Goal: Task Accomplishment & Management: Manage account settings

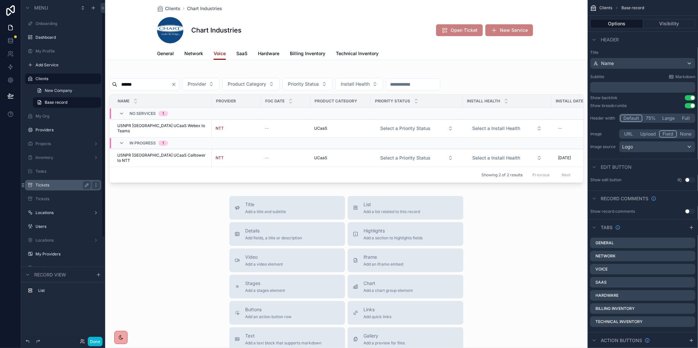
click at [46, 188] on div "Tickets" at bounding box center [62, 185] width 55 height 8
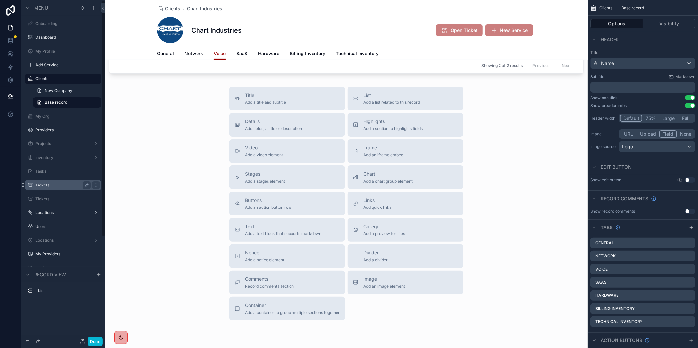
click at [63, 186] on label "Tickets" at bounding box center [61, 185] width 53 height 5
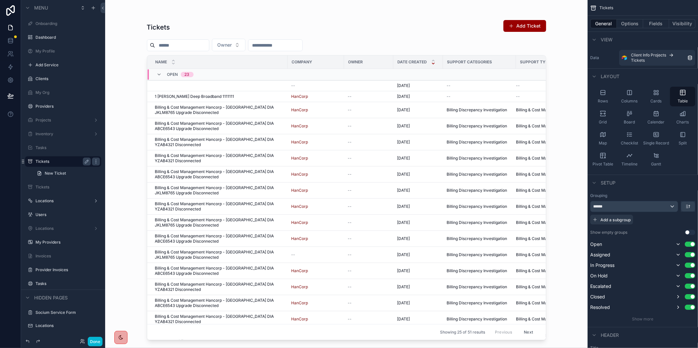
click at [253, 46] on div "scrollable content" at bounding box center [346, 170] width 420 height 340
click at [245, 45] on button "Owner" at bounding box center [229, 45] width 34 height 12
click at [263, 91] on div "[PERSON_NAME]" at bounding box center [244, 91] width 79 height 11
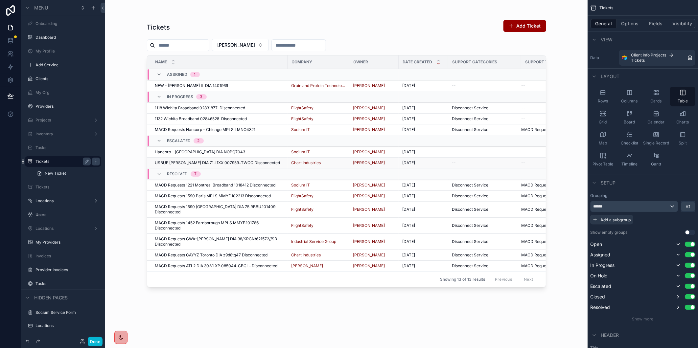
click at [265, 164] on div "USBUF [PERSON_NAME] DIA 71.L1XX.007959..TWCC Disconnected USBUF [PERSON_NAME] D…" at bounding box center [219, 162] width 128 height 5
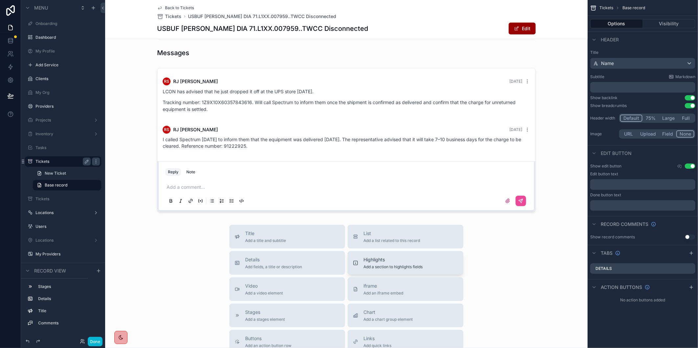
scroll to position [36, 0]
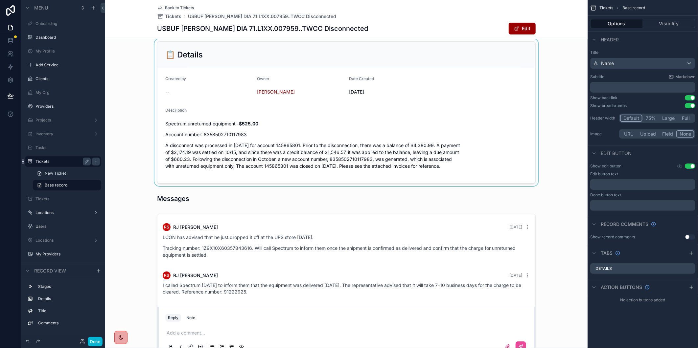
click at [232, 131] on div "scrollable content" at bounding box center [346, 112] width 482 height 147
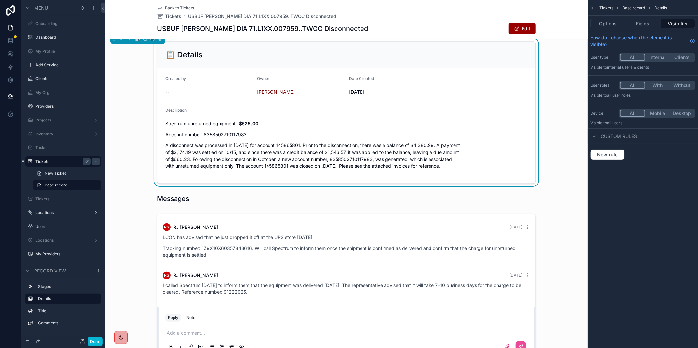
click at [232, 134] on p "Account number: 8358502710117983" at bounding box center [346, 134] width 362 height 7
click at [235, 134] on p "Account number: 8358502710117983" at bounding box center [346, 134] width 362 height 7
click at [230, 133] on p "Account number: 8358502710117983" at bounding box center [346, 134] width 362 height 7
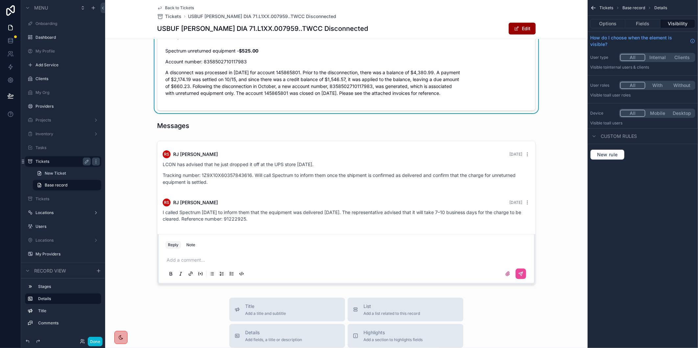
scroll to position [0, 0]
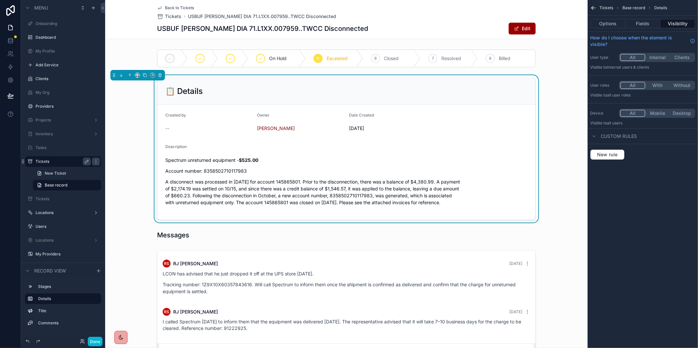
click at [226, 171] on p "Account number: 8358502710117983" at bounding box center [346, 171] width 362 height 7
click at [224, 167] on div "Spectrum unreturned equipment - $525.00 Account number: 8358502710117983 A disc…" at bounding box center [346, 181] width 362 height 49
click at [236, 166] on div "Spectrum unreturned equipment - $525.00 Account number: 8358502710117983 A disc…" at bounding box center [346, 181] width 362 height 49
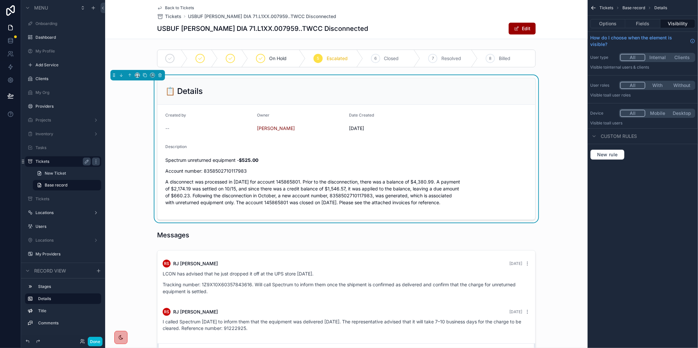
click at [234, 171] on p "Account number: 8358502710117983" at bounding box center [346, 171] width 362 height 7
click at [234, 168] on p "Account number: 8358502710117983" at bounding box center [346, 171] width 362 height 7
click at [232, 168] on p "Account number: 8358502710117983" at bounding box center [346, 171] width 362 height 7
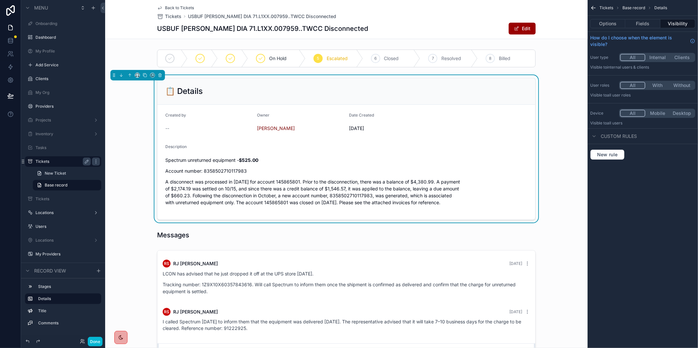
click at [232, 168] on p "Account number: 8358502710117983" at bounding box center [346, 171] width 362 height 7
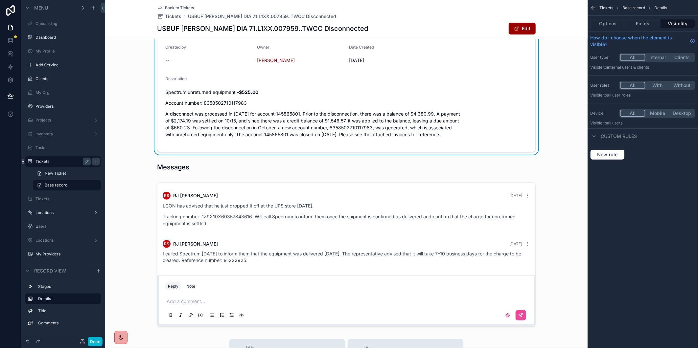
scroll to position [73, 0]
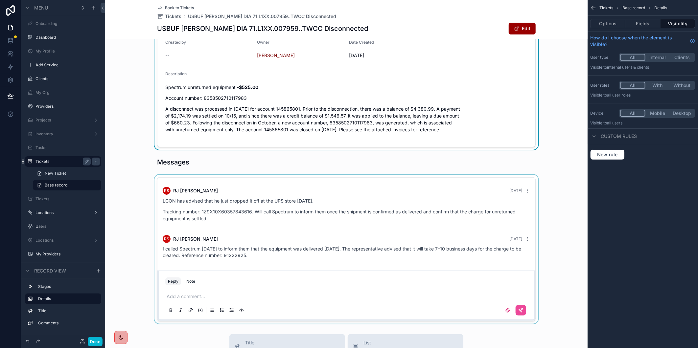
click at [579, 212] on div "scrollable content" at bounding box center [346, 249] width 482 height 149
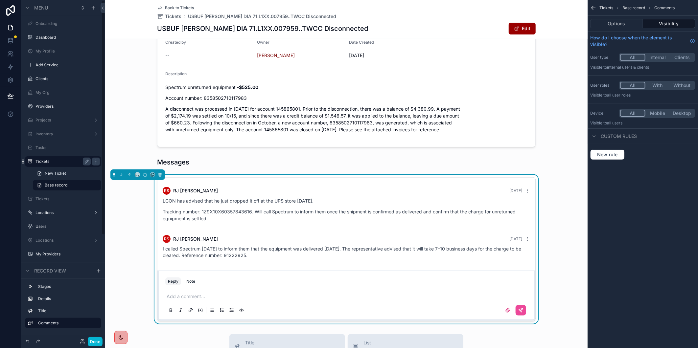
click at [134, 301] on div "RS [PERSON_NAME] [DATE] [PERSON_NAME] has advised that he just dropped it off a…" at bounding box center [346, 249] width 482 height 149
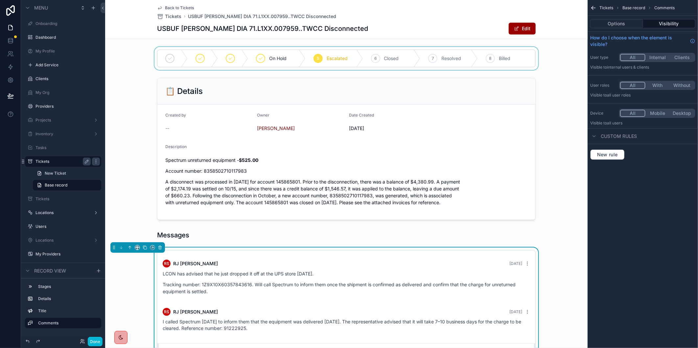
click at [449, 59] on div "scrollable content" at bounding box center [346, 58] width 482 height 23
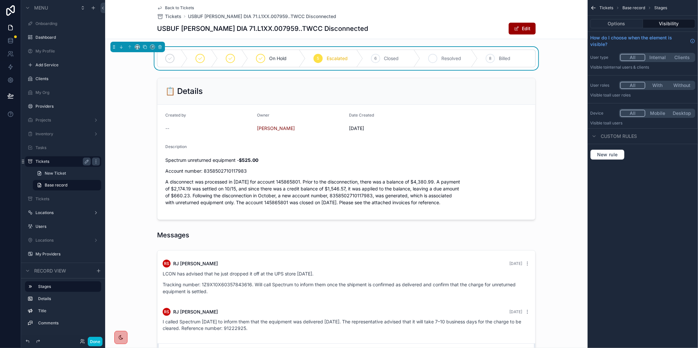
click at [432, 59] on icon "scrollable content" at bounding box center [432, 58] width 5 height 5
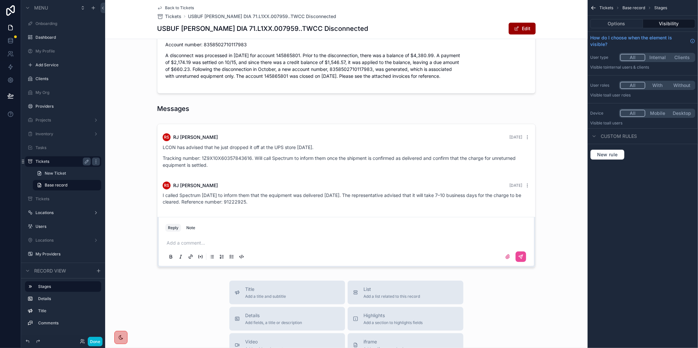
scroll to position [126, 0]
drag, startPoint x: 229, startPoint y: 246, endPoint x: 208, endPoint y: 243, distance: 21.1
click at [229, 246] on div "scrollable content" at bounding box center [346, 196] width 482 height 149
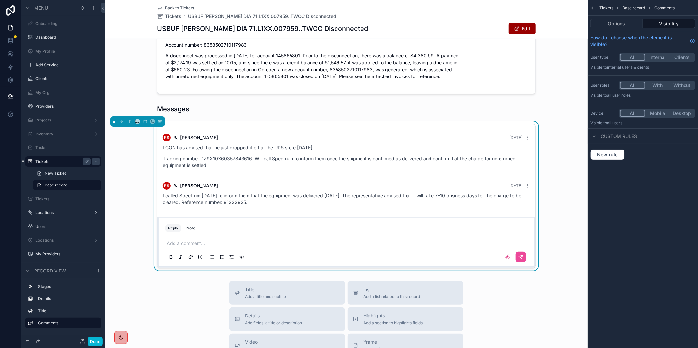
click at [185, 241] on p "scrollable content" at bounding box center [348, 243] width 362 height 7
click at [400, 243] on p "**********" at bounding box center [348, 243] width 362 height 7
click at [520, 252] on button "scrollable content" at bounding box center [520, 257] width 11 height 11
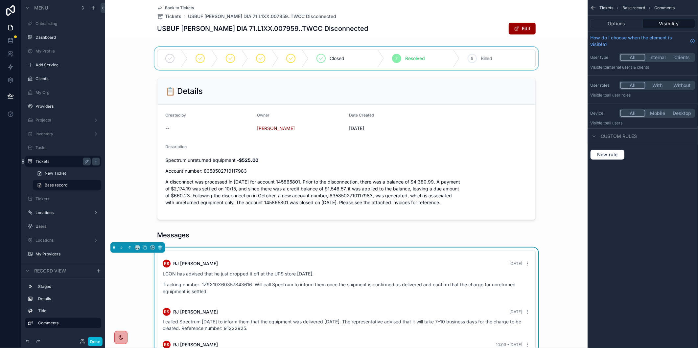
scroll to position [50, 0]
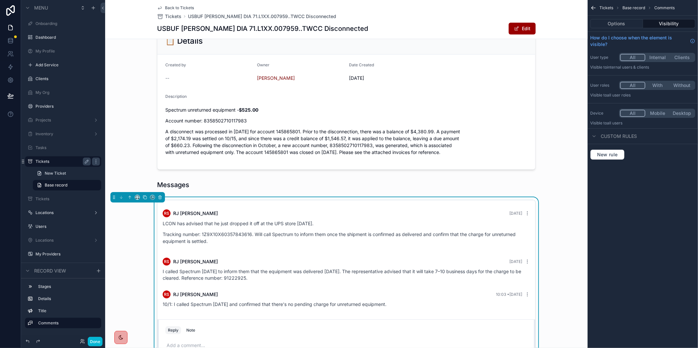
click at [254, 30] on h1 "USBUF [PERSON_NAME] DIA 71.L1XX.007959..TWCC Disconnected" at bounding box center [262, 28] width 211 height 9
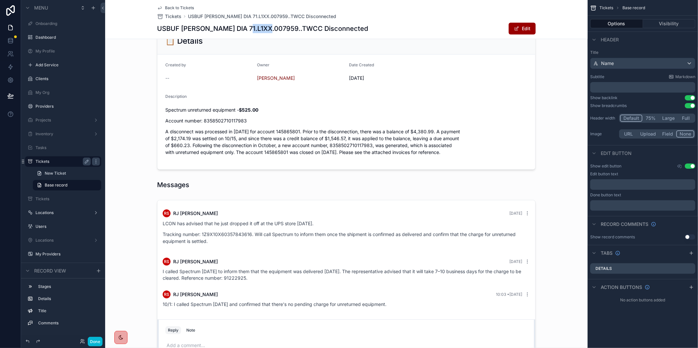
click at [254, 30] on h1 "USBUF [PERSON_NAME] DIA 71.L1XX.007959..TWCC Disconnected" at bounding box center [262, 28] width 211 height 9
copy h1 "007959"
click at [253, 28] on h1 "USBUF [PERSON_NAME] DIA 71.L1XX.007959..TWCC Disconnected" at bounding box center [262, 28] width 211 height 9
copy h1 "007959"
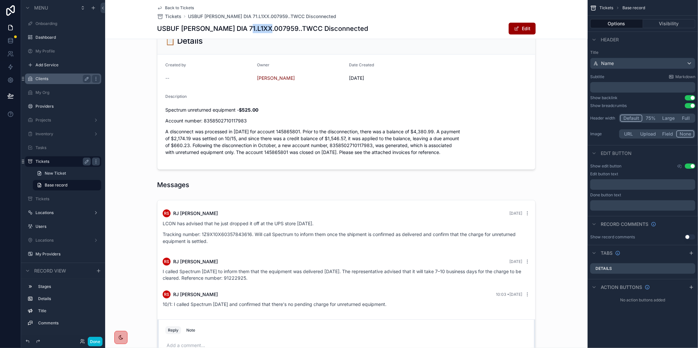
click at [60, 77] on label "Clients" at bounding box center [61, 78] width 53 height 5
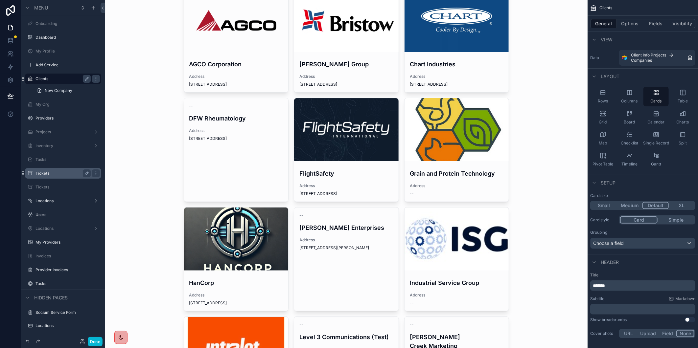
click at [465, 20] on div "scrollable content" at bounding box center [456, 20] width 104 height 8
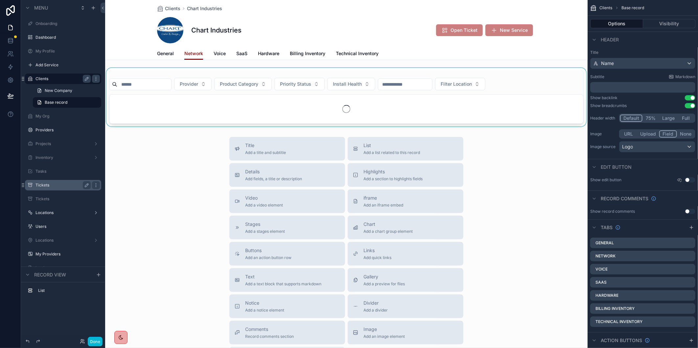
click at [156, 85] on div "scrollable content" at bounding box center [346, 97] width 482 height 58
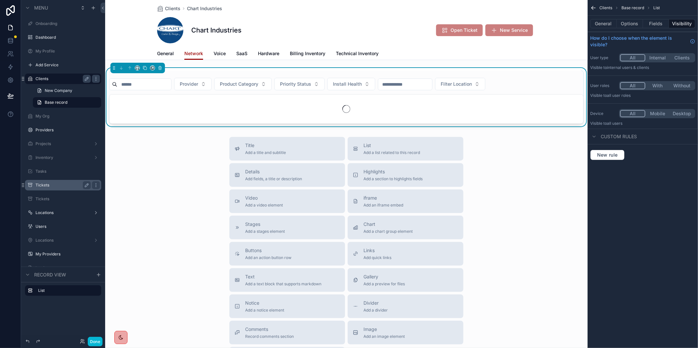
click at [149, 83] on input "scrollable content" at bounding box center [144, 84] width 54 height 9
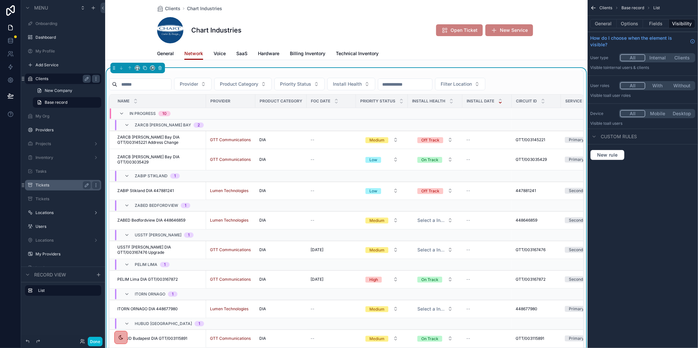
paste input "******"
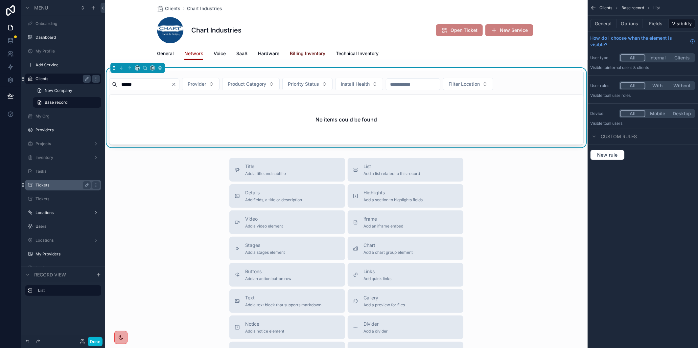
type input "******"
click at [320, 55] on span "Billing Inventory" at bounding box center [307, 53] width 35 height 7
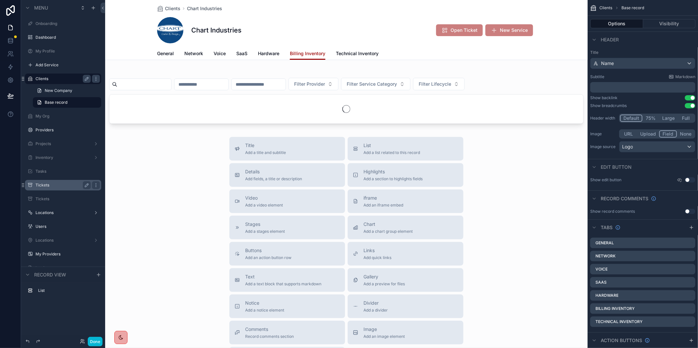
click at [171, 83] on div "scrollable content" at bounding box center [346, 97] width 482 height 58
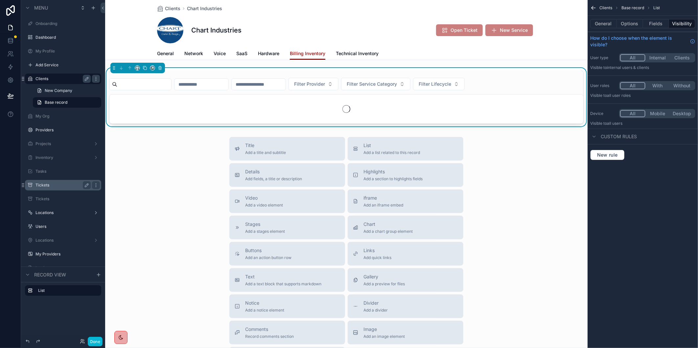
click at [163, 83] on input "scrollable content" at bounding box center [144, 84] width 54 height 9
paste input "******"
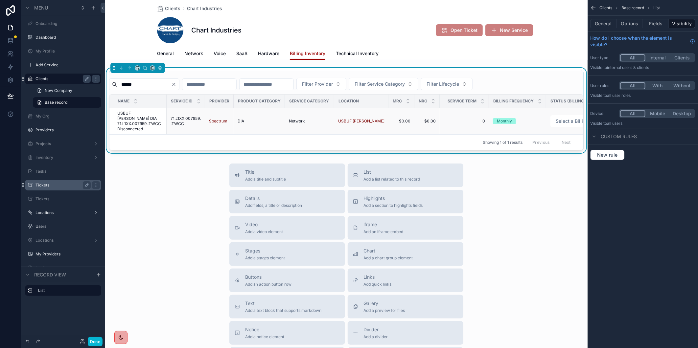
type input "******"
click at [153, 117] on span "USBUF [PERSON_NAME] DIA 71.L1XX.007959..TWCC Disconnected" at bounding box center [139, 121] width 45 height 21
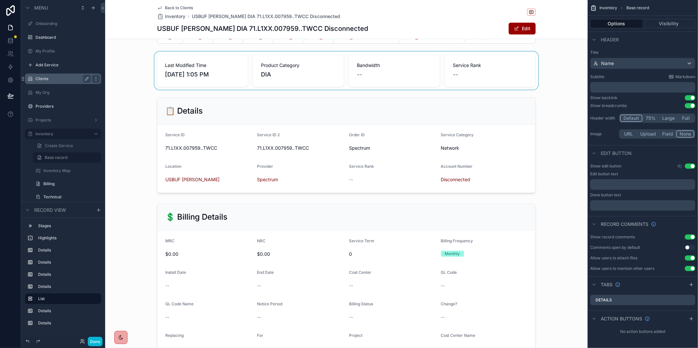
scroll to position [36, 0]
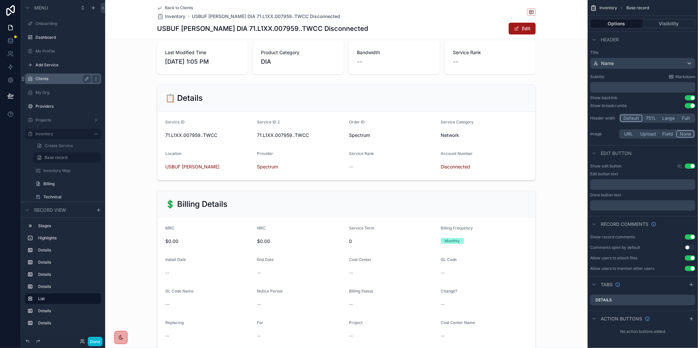
click at [518, 27] on button "Edit" at bounding box center [521, 29] width 27 height 12
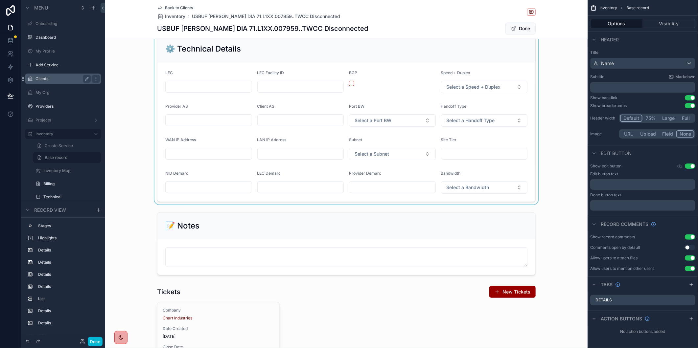
scroll to position [255, 0]
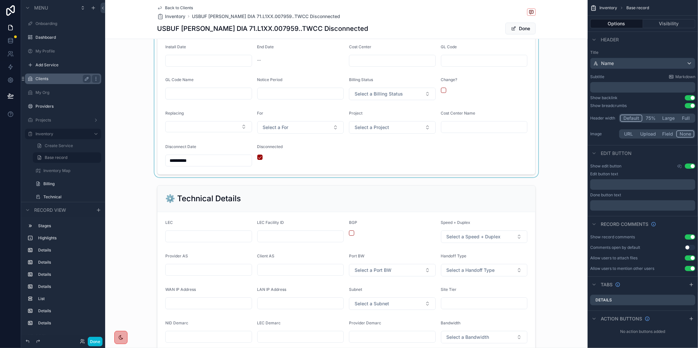
click at [178, 157] on div "scrollable content" at bounding box center [346, 75] width 482 height 204
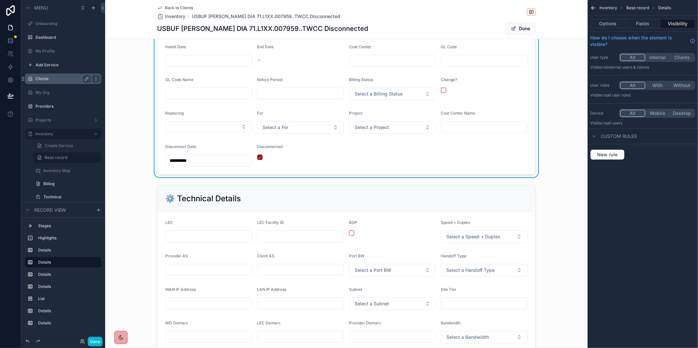
click at [177, 160] on input "**********" at bounding box center [209, 160] width 86 height 9
type input "*********"
click at [516, 33] on span "Done" at bounding box center [520, 29] width 30 height 12
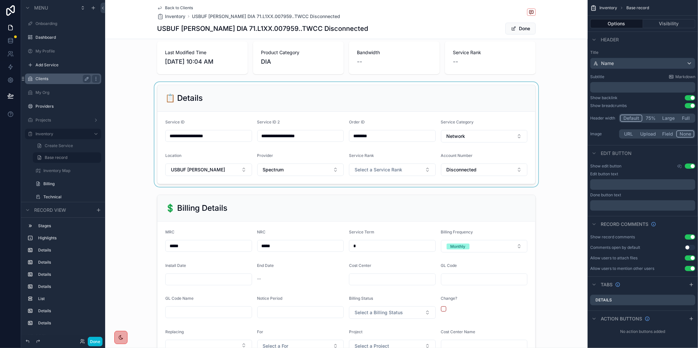
scroll to position [0, 0]
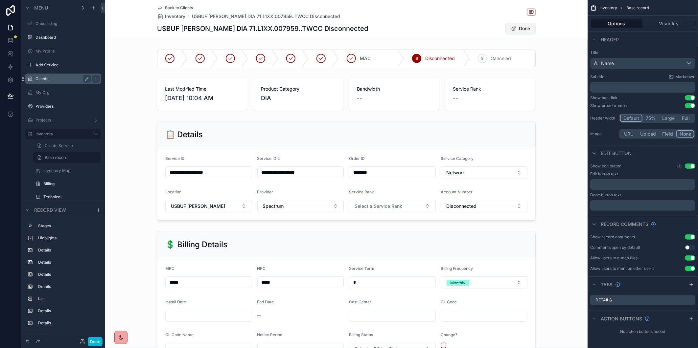
click at [511, 32] on button "Done" at bounding box center [520, 29] width 30 height 12
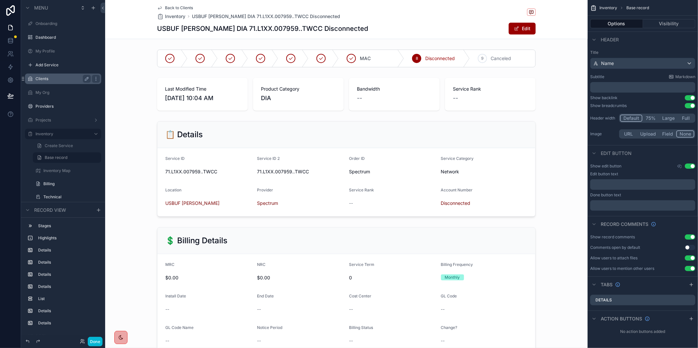
click at [466, 32] on div "USBUF [PERSON_NAME] DIA 71.L1XX.007959..TWCC Disconnected Edit" at bounding box center [346, 28] width 378 height 12
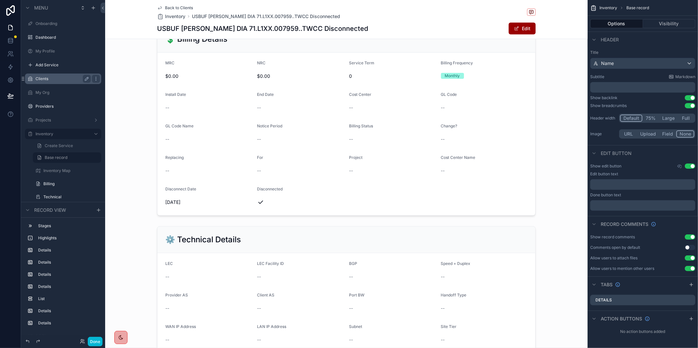
scroll to position [146, 0]
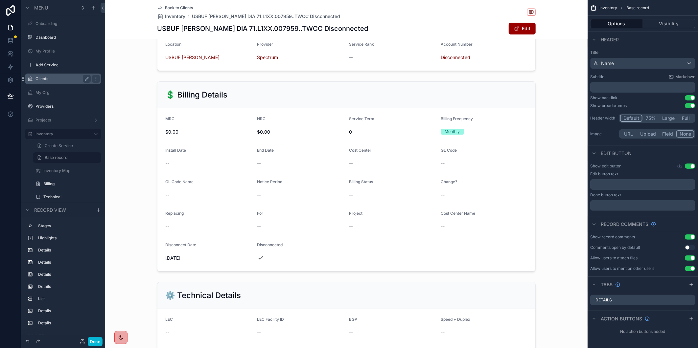
click at [184, 8] on span "Back to Clients" at bounding box center [179, 7] width 28 height 5
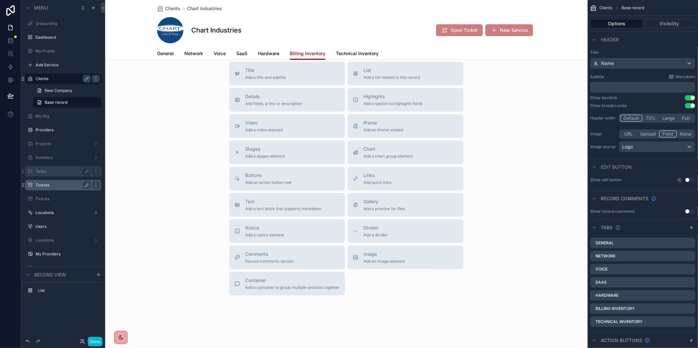
scroll to position [101, 0]
click at [61, 185] on label "Tickets" at bounding box center [61, 185] width 53 height 5
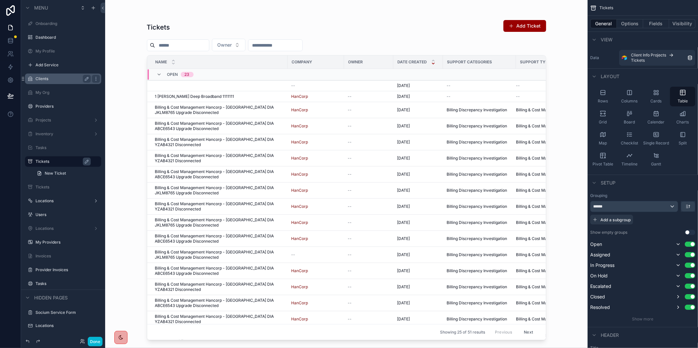
click at [254, 45] on div "scrollable content" at bounding box center [346, 170] width 420 height 340
click at [245, 45] on button "Owner" at bounding box center [229, 45] width 34 height 12
click at [258, 87] on div "[PERSON_NAME]" at bounding box center [244, 91] width 79 height 11
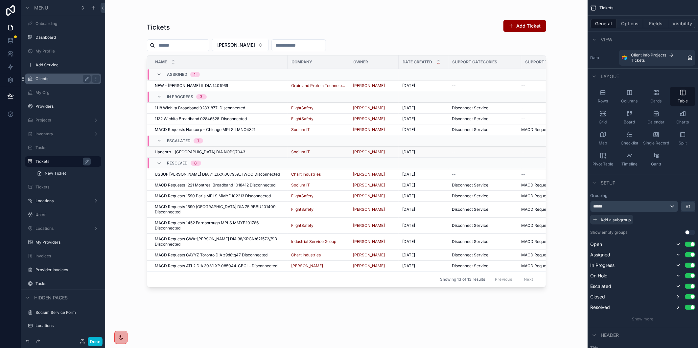
click at [254, 154] on div "Hancorp - [GEOGRAPHIC_DATA] DIA NOPQ7043 Hancorp - [GEOGRAPHIC_DATA] DIA NOPQ70…" at bounding box center [219, 151] width 128 height 5
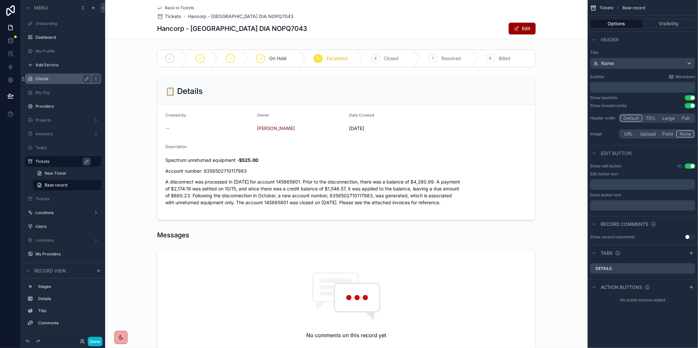
click at [179, 7] on span "Back to Tickets" at bounding box center [179, 7] width 29 height 5
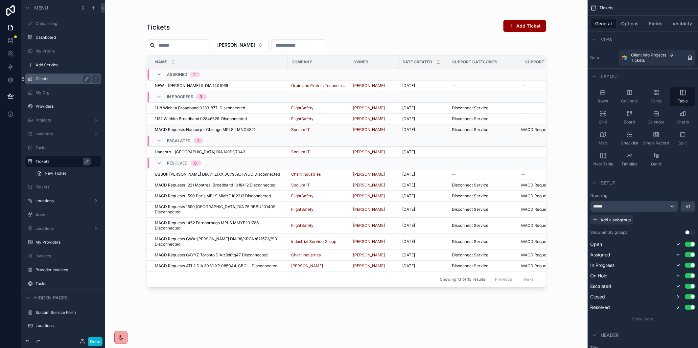
click at [231, 131] on span "MACD Requests Hancorp - Chicago MPLS LMNO4321" at bounding box center [205, 129] width 101 height 5
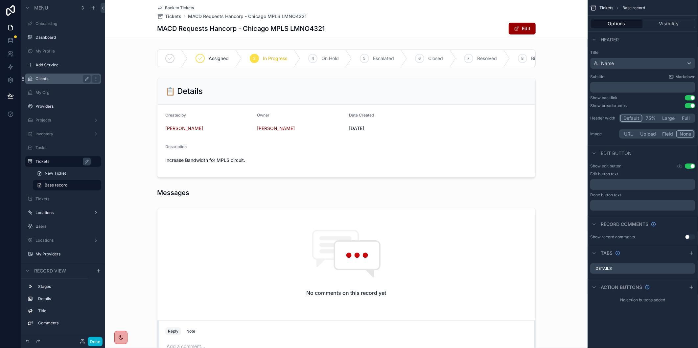
click at [180, 8] on span "Back to Tickets" at bounding box center [179, 7] width 29 height 5
